Goal: Navigation & Orientation: Find specific page/section

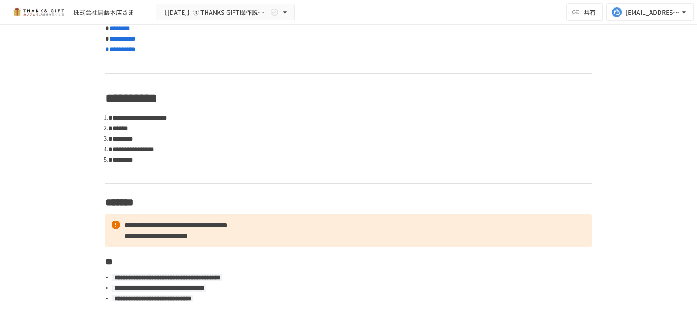
scroll to position [435, 0]
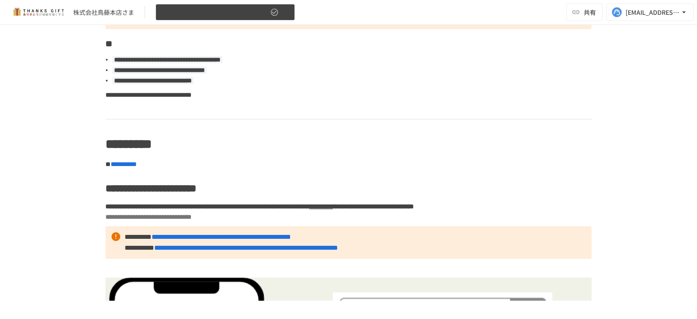
click at [275, 11] on icon "button" at bounding box center [274, 12] width 9 height 9
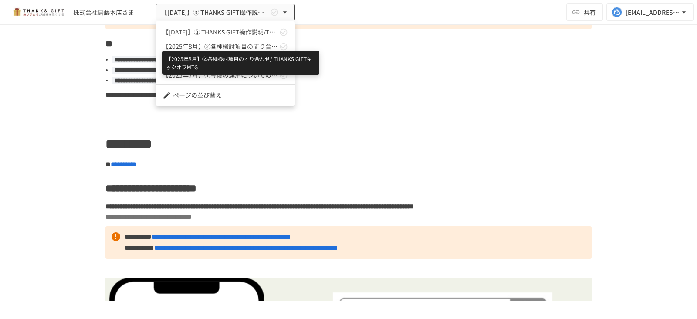
click at [246, 44] on span "【2025年8月】②各種検討項目のすり合わせ/ THANKS GIFTキックオフMTG" at bounding box center [220, 46] width 115 height 9
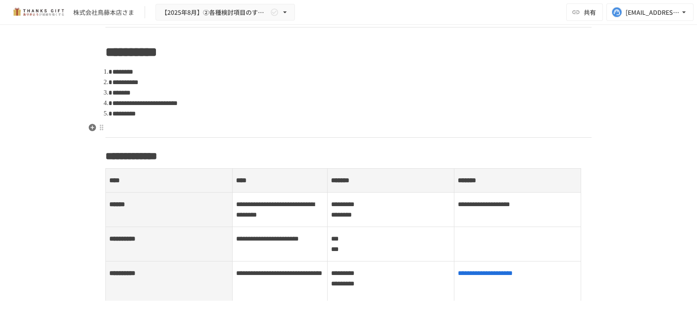
scroll to position [301, 0]
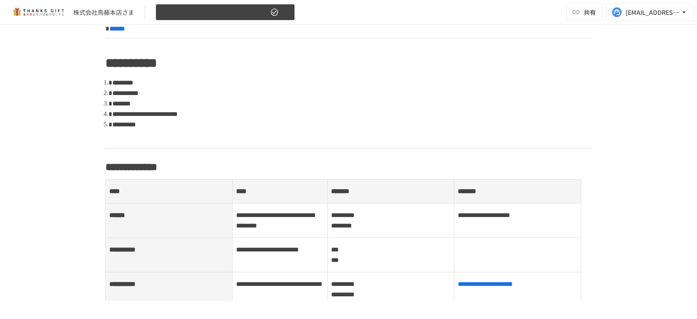
click at [285, 13] on icon "button" at bounding box center [284, 12] width 3 height 2
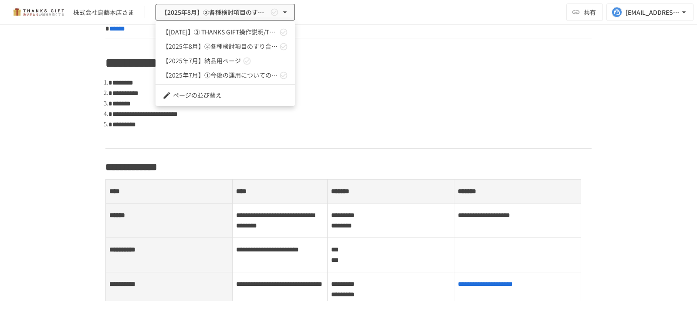
click at [227, 26] on link "【[DATE]】➂ THANKS GIFT操作説明/THANKS GIFT[PERSON_NAME]MTG" at bounding box center [225, 32] width 139 height 14
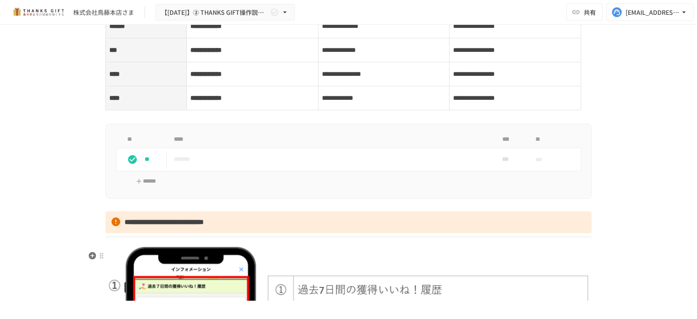
scroll to position [967, 0]
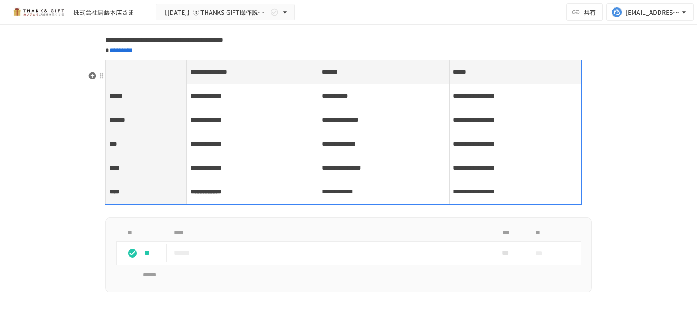
drag, startPoint x: 148, startPoint y: 105, endPoint x: 155, endPoint y: 167, distance: 62.2
click at [155, 167] on tbody "**********" at bounding box center [343, 132] width 475 height 144
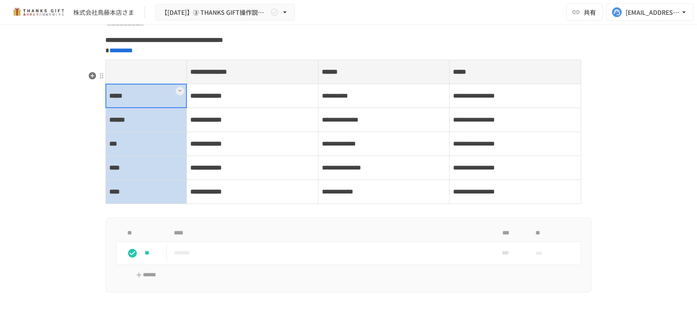
drag, startPoint x: 142, startPoint y: 102, endPoint x: 154, endPoint y: 199, distance: 98.0
click at [154, 199] on tbody "**********" at bounding box center [343, 132] width 475 height 144
